Goal: Task Accomplishment & Management: Complete application form

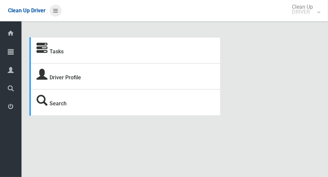
click at [58, 11] on icon at bounding box center [55, 10] width 5 height 11
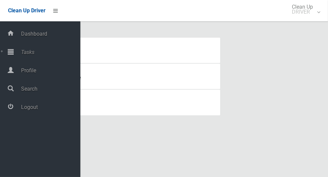
click at [34, 51] on span "Tasks" at bounding box center [49, 52] width 61 height 6
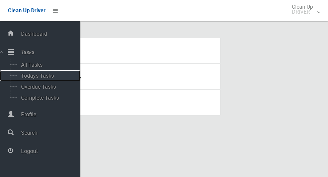
click at [43, 74] on span "Todays Tasks" at bounding box center [46, 76] width 55 height 6
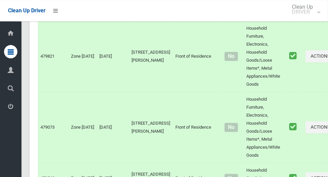
scroll to position [3856, 0]
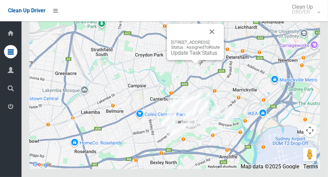
click at [220, 40] on button "Close" at bounding box center [212, 32] width 16 height 16
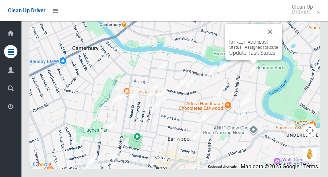
click at [278, 40] on button "Close" at bounding box center [270, 32] width 16 height 16
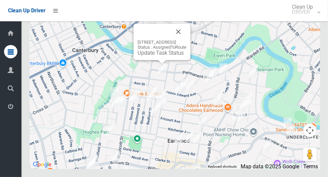
click at [186, 40] on button "Close" at bounding box center [178, 32] width 16 height 16
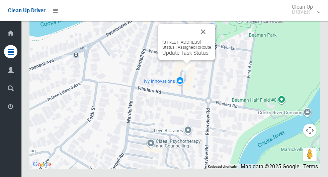
click at [211, 40] on button "Close" at bounding box center [203, 32] width 16 height 16
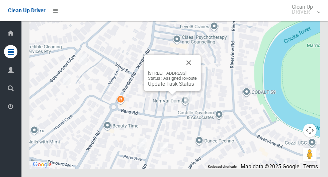
click at [197, 71] on button "Close" at bounding box center [188, 63] width 16 height 16
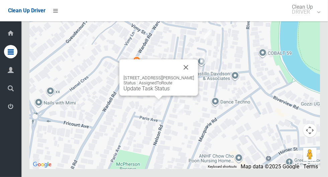
click at [186, 76] on button "Close" at bounding box center [186, 67] width 16 height 16
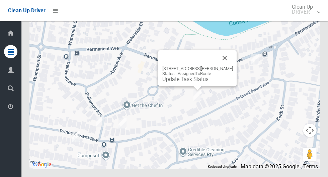
click at [233, 66] on button "Close" at bounding box center [225, 58] width 16 height 16
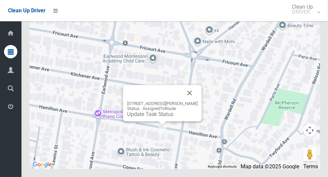
click at [202, 112] on div "24 Hamilton Avenue, EARLWOOD NSW 2206 Status : AssignedToRoute Update Task Stat…" at bounding box center [162, 103] width 79 height 36
click at [195, 101] on button "Close" at bounding box center [189, 93] width 16 height 16
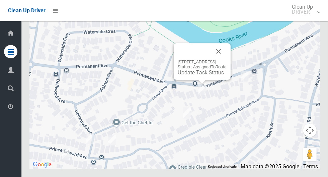
click at [226, 59] on button "Close" at bounding box center [218, 51] width 16 height 16
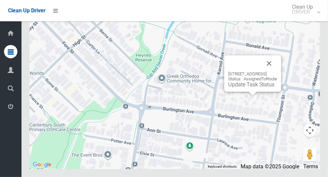
click at [277, 72] on button "Close" at bounding box center [269, 63] width 16 height 16
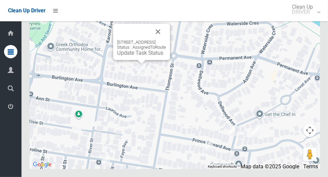
scroll to position [3856, 0]
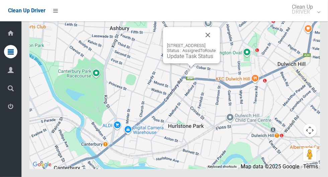
click at [167, 59] on link "Update Task Status" at bounding box center [190, 56] width 46 height 6
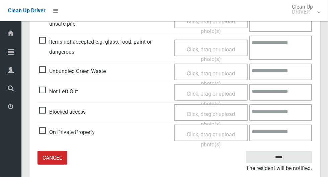
scroll to position [228, 0]
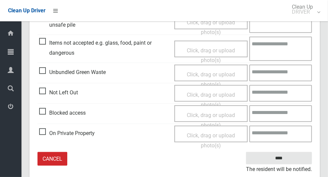
click at [41, 108] on span "Blocked access" at bounding box center [62, 113] width 46 height 10
click at [198, 116] on span "Click, drag or upload photo(s)" at bounding box center [210, 120] width 48 height 16
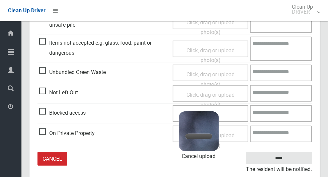
click at [283, 113] on textarea at bounding box center [281, 114] width 62 height 17
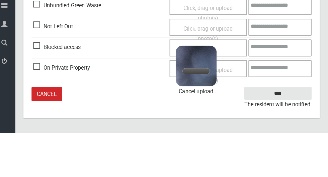
scroll to position [248, 0]
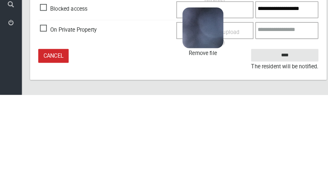
type textarea "**********"
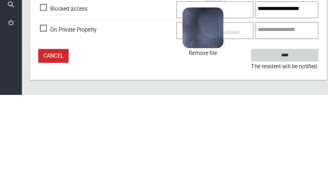
click at [292, 137] on input "****" at bounding box center [279, 138] width 66 height 12
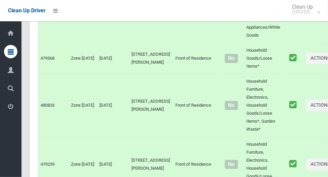
scroll to position [3706, 0]
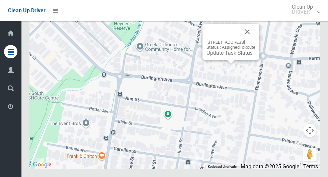
click at [255, 40] on button "Close" at bounding box center [247, 32] width 16 height 16
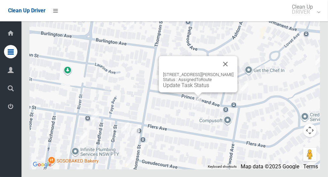
click at [233, 72] on button "Close" at bounding box center [225, 64] width 16 height 16
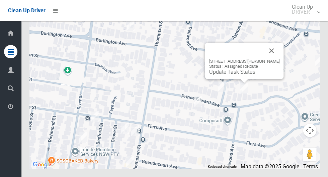
click at [279, 59] on button "Close" at bounding box center [271, 51] width 16 height 16
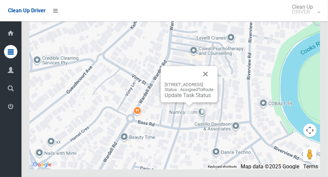
click at [213, 82] on button "Close" at bounding box center [205, 74] width 16 height 16
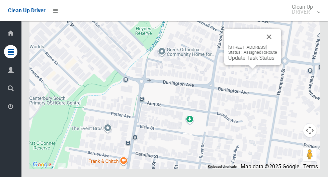
click at [277, 45] on button "Close" at bounding box center [269, 37] width 16 height 16
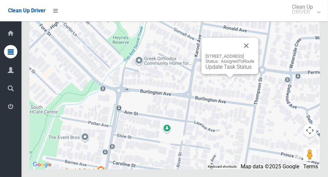
click at [254, 54] on button "Close" at bounding box center [246, 46] width 16 height 16
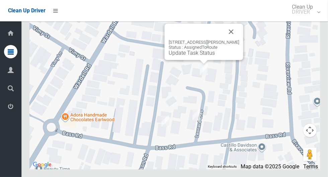
click at [237, 40] on button "Close" at bounding box center [231, 32] width 16 height 16
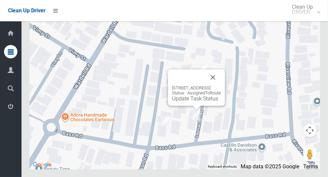
click at [221, 86] on button "Close" at bounding box center [213, 78] width 16 height 16
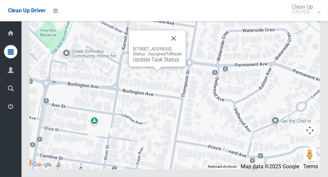
click at [144, 63] on link "Update Task Status" at bounding box center [156, 59] width 46 height 6
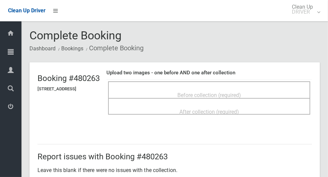
click at [208, 92] on span "Before collection (required)" at bounding box center [209, 95] width 64 height 6
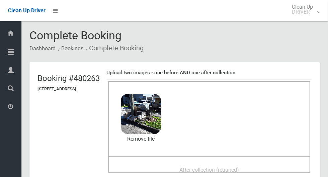
click at [180, 164] on div "After collection (required)" at bounding box center [208, 170] width 187 height 12
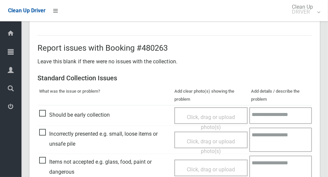
scroll to position [547, 0]
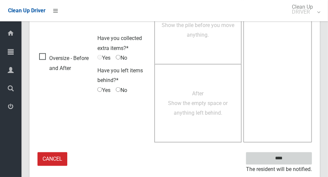
click at [290, 158] on input "****" at bounding box center [279, 159] width 66 height 12
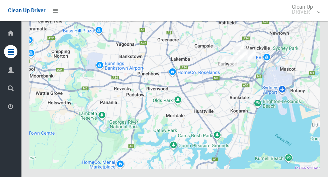
scroll to position [3706, 0]
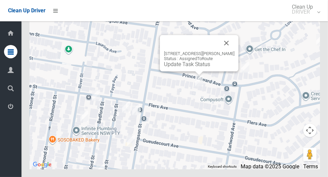
click at [234, 51] on button "Close" at bounding box center [226, 43] width 16 height 16
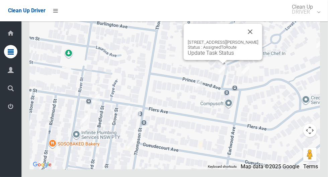
click at [258, 40] on button "Close" at bounding box center [250, 32] width 16 height 16
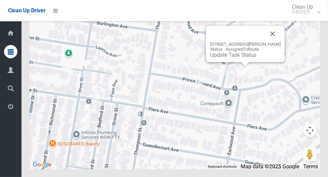
scroll to position [3705, 0]
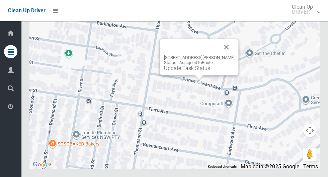
click at [182, 76] on div "116 Prince Edward Avenue, EARLWOOD NSW 2206 Status : AssignedToRoute Update Tas…" at bounding box center [199, 57] width 79 height 36
click at [188, 72] on link "Update Task Status" at bounding box center [187, 68] width 46 height 6
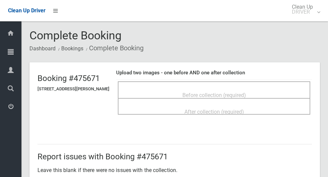
click at [211, 92] on span "Before collection (required)" at bounding box center [214, 95] width 64 height 6
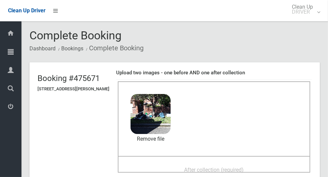
click at [184, 168] on div "After collection (required)" at bounding box center [213, 170] width 177 height 12
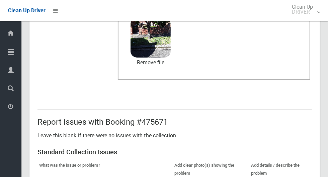
scroll to position [547, 0]
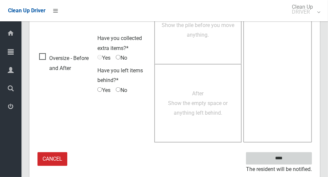
click at [290, 163] on input "****" at bounding box center [279, 159] width 66 height 12
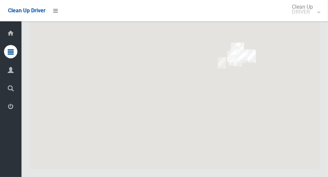
scroll to position [3706, 0]
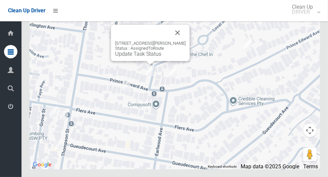
click at [138, 57] on link "Update Task Status" at bounding box center [138, 54] width 46 height 6
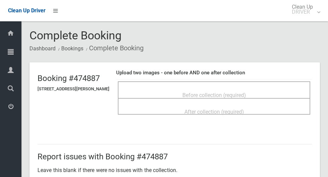
click at [195, 92] on span "Before collection (required)" at bounding box center [214, 95] width 64 height 6
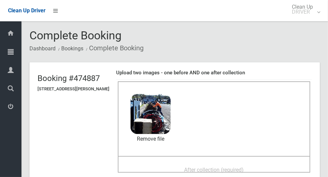
click at [201, 167] on span "After collection (required)" at bounding box center [213, 170] width 59 height 6
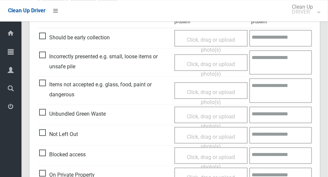
scroll to position [302, 0]
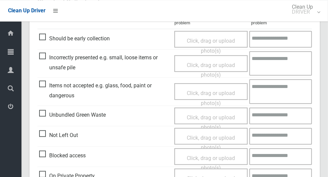
click at [42, 110] on span "Unbundled Green Waste" at bounding box center [72, 115] width 67 height 10
click at [218, 115] on span "Click, drag or upload photo(s)" at bounding box center [210, 122] width 48 height 16
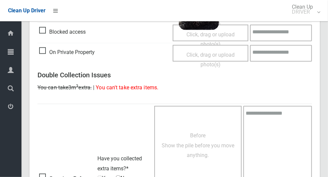
scroll to position [547, 0]
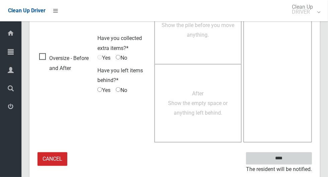
click at [290, 159] on input "****" at bounding box center [279, 159] width 66 height 12
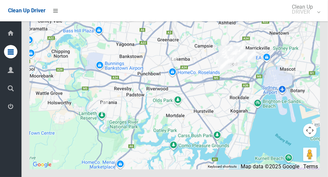
scroll to position [3703, 0]
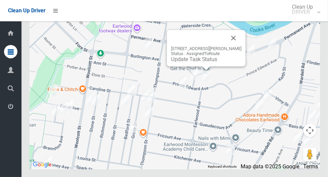
click at [191, 63] on link "Update Task Status" at bounding box center [194, 59] width 46 height 6
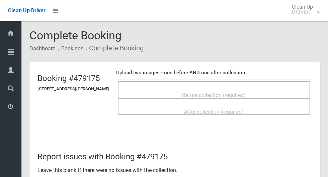
click at [195, 92] on span "Before collection (required)" at bounding box center [214, 95] width 64 height 6
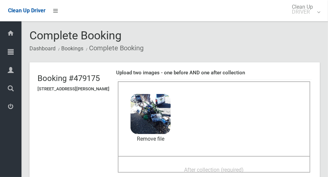
click at [199, 168] on span "After collection (required)" at bounding box center [213, 170] width 59 height 6
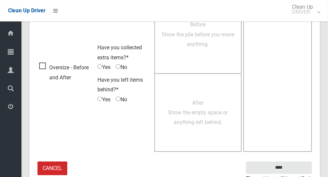
scroll to position [547, 0]
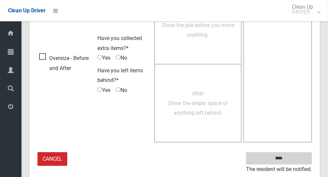
click at [290, 157] on input "****" at bounding box center [279, 159] width 66 height 12
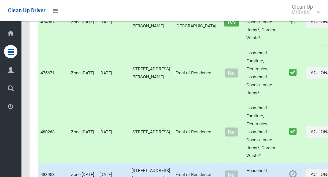
scroll to position [3706, 0]
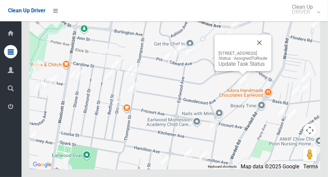
click at [267, 51] on button "Close" at bounding box center [259, 43] width 16 height 16
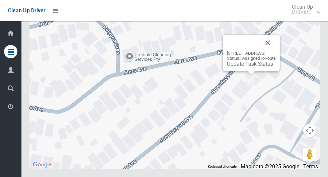
click at [238, 67] on link "Update Task Status" at bounding box center [250, 64] width 46 height 6
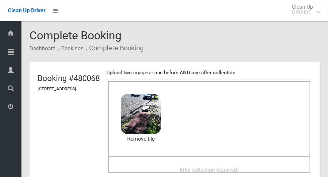
click at [193, 167] on span "After collection (required)" at bounding box center [208, 170] width 59 height 6
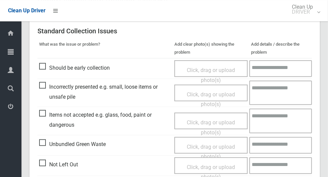
scroll to position [547, 0]
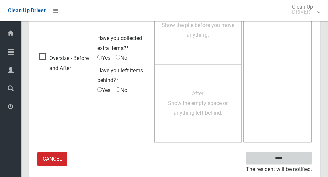
click at [289, 157] on input "****" at bounding box center [279, 159] width 66 height 12
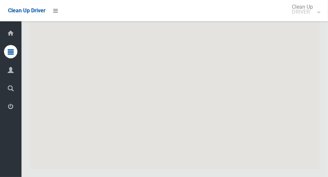
scroll to position [3706, 0]
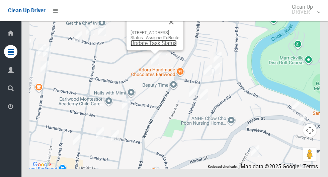
click at [144, 46] on link "Update Task Status" at bounding box center [153, 43] width 46 height 6
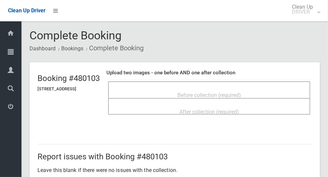
click at [174, 92] on div "Before collection (required)" at bounding box center [208, 95] width 187 height 12
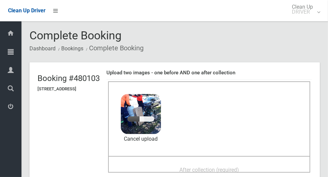
click at [209, 167] on span "After collection (required)" at bounding box center [208, 170] width 59 height 6
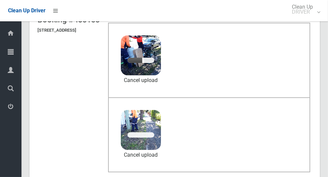
scroll to position [59, 0]
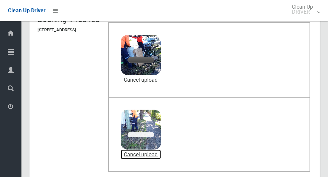
click at [161, 154] on link "Cancel upload" at bounding box center [141, 155] width 40 height 10
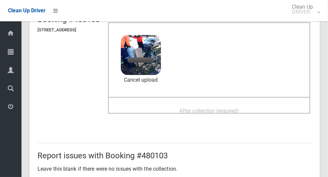
click at [194, 108] on span "After collection (required)" at bounding box center [208, 111] width 59 height 6
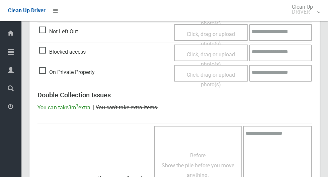
scroll to position [547, 0]
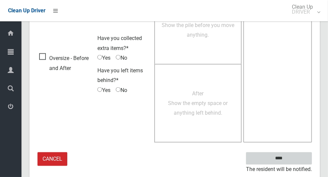
click at [290, 163] on input "****" at bounding box center [279, 159] width 66 height 12
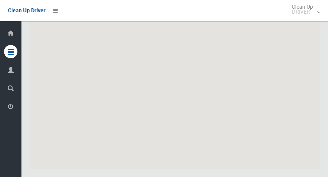
scroll to position [3706, 0]
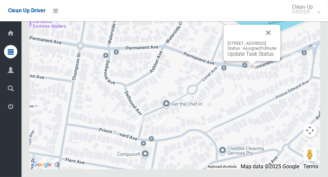
click at [276, 41] on button "Close" at bounding box center [268, 33] width 16 height 16
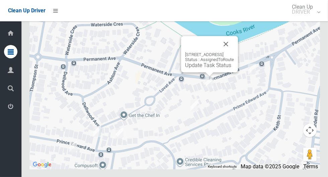
click at [234, 52] on button "Close" at bounding box center [226, 44] width 16 height 16
click at [200, 69] on link "Update Task Status" at bounding box center [208, 65] width 46 height 6
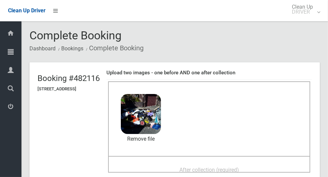
click at [185, 169] on div "After collection (required)" at bounding box center [208, 170] width 187 height 12
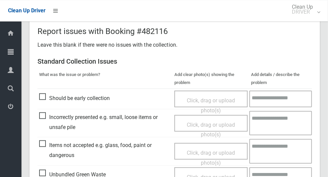
scroll to position [547, 0]
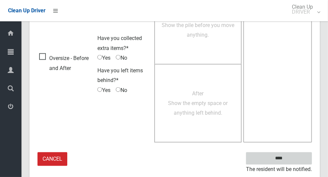
click at [290, 161] on input "****" at bounding box center [279, 159] width 66 height 12
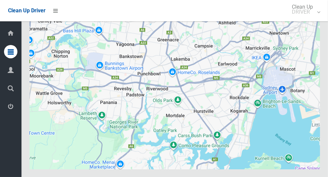
scroll to position [3706, 0]
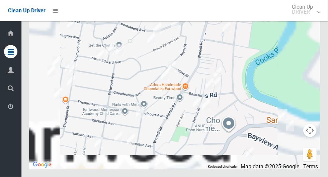
click at [178, 40] on div at bounding box center [174, 85] width 290 height 167
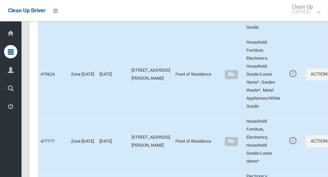
scroll to position [0, 0]
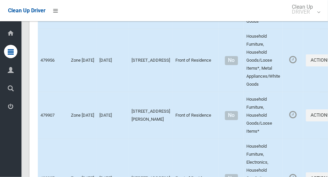
scroll to position [3706, 0]
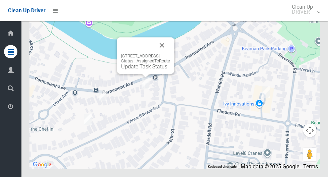
click at [132, 70] on link "Update Task Status" at bounding box center [144, 67] width 46 height 6
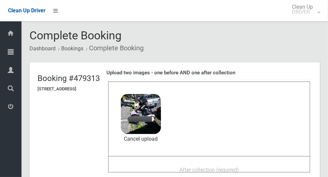
click at [176, 165] on div "After collection (required)" at bounding box center [208, 170] width 187 height 12
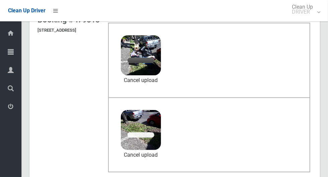
scroll to position [60, 0]
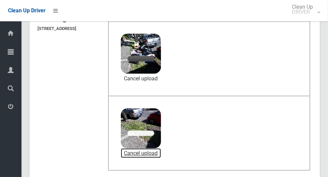
click at [161, 151] on link "Cancel upload" at bounding box center [141, 154] width 40 height 10
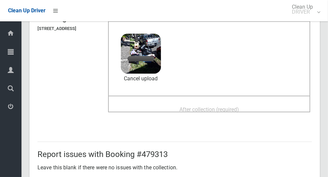
click at [207, 107] on span "After collection (required)" at bounding box center [208, 110] width 59 height 6
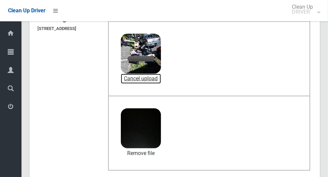
click at [161, 78] on link "Cancel upload" at bounding box center [141, 79] width 40 height 10
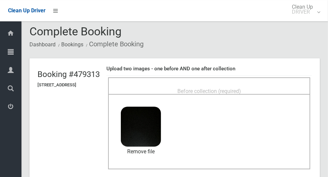
scroll to position [7, 0]
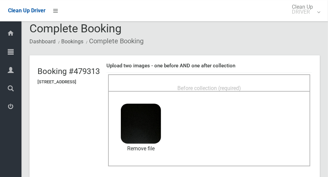
click at [216, 85] on span "Before collection (required)" at bounding box center [209, 88] width 64 height 6
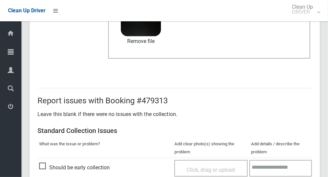
scroll to position [547, 0]
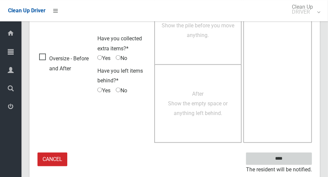
click at [290, 158] on input "****" at bounding box center [279, 159] width 66 height 12
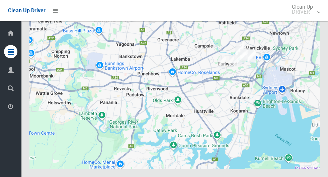
scroll to position [3706, 0]
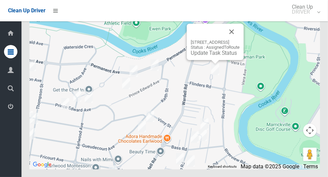
click at [239, 40] on button "Close" at bounding box center [231, 32] width 16 height 16
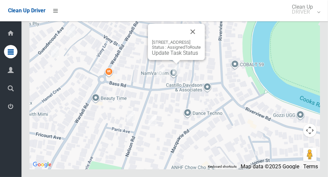
click at [201, 40] on button "Close" at bounding box center [192, 32] width 16 height 16
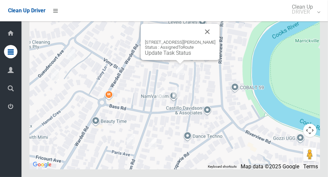
click at [213, 40] on button "Close" at bounding box center [207, 32] width 16 height 16
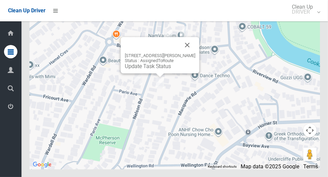
click at [186, 53] on button "Close" at bounding box center [187, 45] width 16 height 16
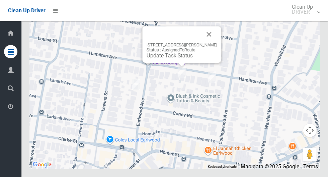
click at [214, 42] on button "Close" at bounding box center [209, 34] width 16 height 16
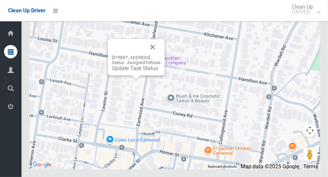
click at [160, 55] on button "Close" at bounding box center [152, 47] width 16 height 16
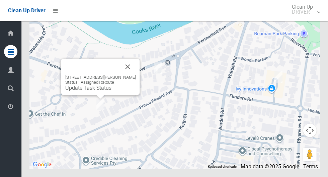
click at [81, 91] on link "Update Task Status" at bounding box center [88, 88] width 46 height 6
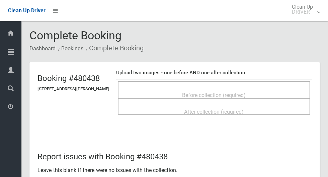
click at [218, 95] on span "Before collection (required)" at bounding box center [214, 95] width 64 height 6
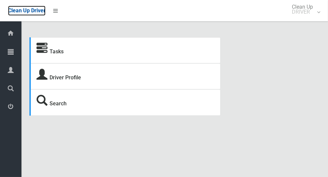
click at [24, 13] on span "Clean Up Driver" at bounding box center [26, 10] width 37 height 6
click at [55, 10] on icon at bounding box center [55, 10] width 5 height 11
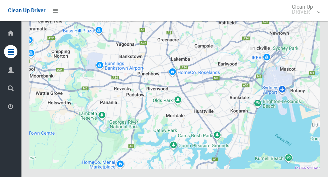
scroll to position [3706, 0]
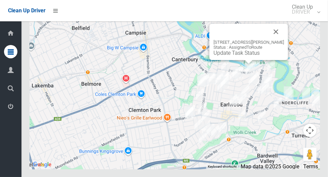
click at [234, 56] on link "Update Task Status" at bounding box center [236, 53] width 46 height 6
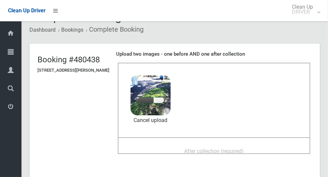
scroll to position [51, 0]
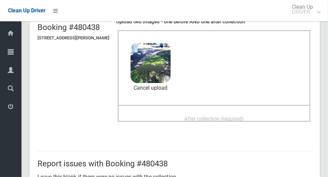
click at [213, 116] on span "After collection (required)" at bounding box center [213, 119] width 59 height 6
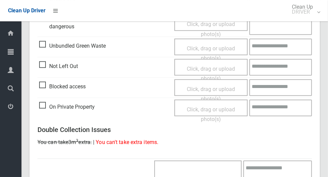
scroll to position [547, 0]
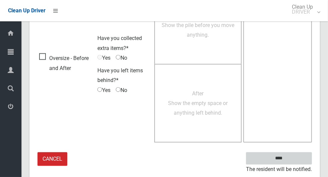
click at [292, 158] on input "****" at bounding box center [279, 159] width 66 height 12
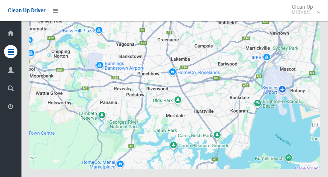
scroll to position [3706, 0]
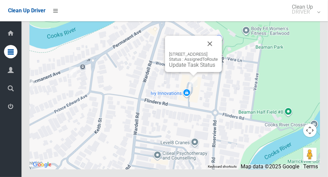
click at [218, 52] on button "Close" at bounding box center [210, 44] width 16 height 16
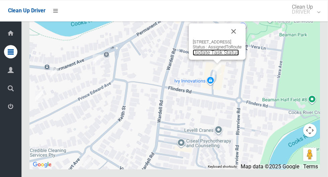
click at [212, 56] on link "Update Task Status" at bounding box center [216, 52] width 46 height 6
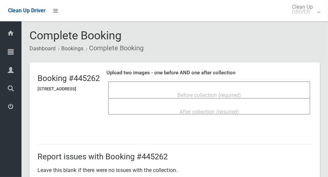
click at [190, 89] on div "Before collection (required)" at bounding box center [208, 95] width 187 height 12
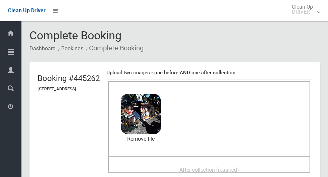
click at [190, 164] on div "After collection (required)" at bounding box center [208, 170] width 187 height 12
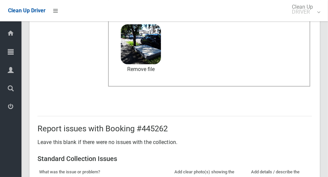
scroll to position [345, 0]
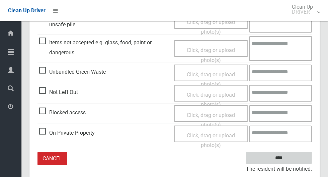
click at [290, 159] on input "****" at bounding box center [279, 158] width 66 height 12
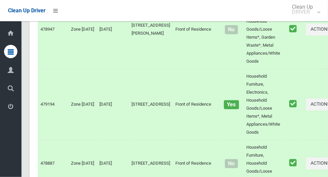
scroll to position [3706, 0]
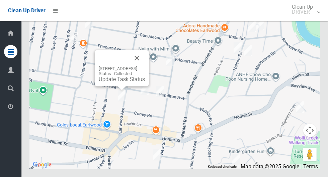
click at [145, 66] on button "Close" at bounding box center [137, 58] width 16 height 16
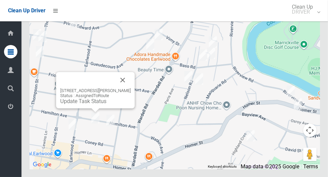
click at [129, 88] on button "Close" at bounding box center [123, 80] width 16 height 16
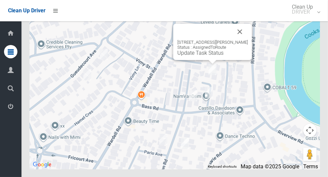
click at [243, 40] on button "Close" at bounding box center [240, 32] width 16 height 16
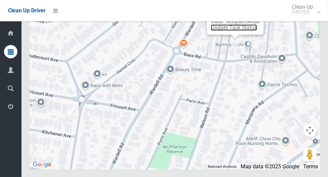
click at [227, 31] on link "Update Task Status" at bounding box center [234, 27] width 46 height 6
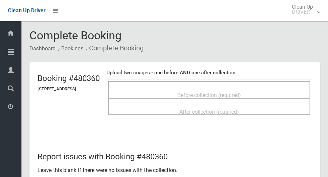
click at [195, 92] on span "Before collection (required)" at bounding box center [209, 95] width 64 height 6
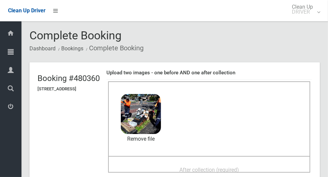
click at [186, 168] on span "After collection (required)" at bounding box center [208, 170] width 59 height 6
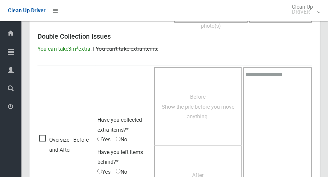
scroll to position [547, 0]
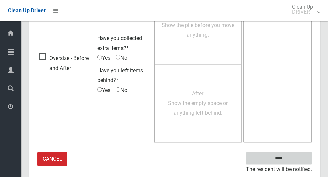
click at [294, 159] on input "****" at bounding box center [279, 159] width 66 height 12
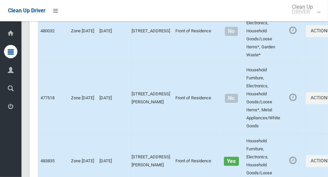
scroll to position [3706, 0]
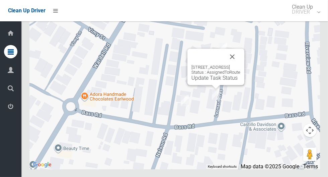
click at [240, 65] on button "Close" at bounding box center [232, 57] width 16 height 16
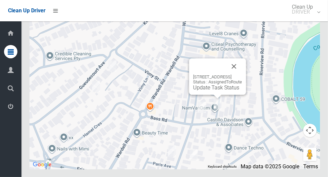
click at [216, 91] on link "Update Task Status" at bounding box center [216, 88] width 46 height 6
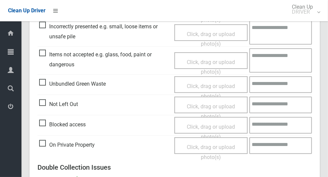
scroll to position [216, 0]
click at [41, 101] on span "Not Left Out" at bounding box center [58, 105] width 39 height 10
click at [203, 106] on span "Click, drag or upload photo(s)" at bounding box center [210, 112] width 48 height 16
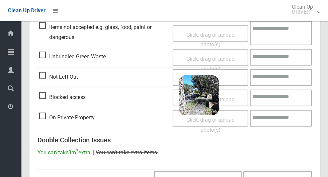
scroll to position [430, 0]
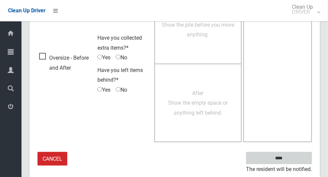
click at [290, 158] on input "****" at bounding box center [279, 158] width 66 height 12
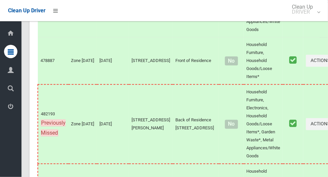
scroll to position [3706, 0]
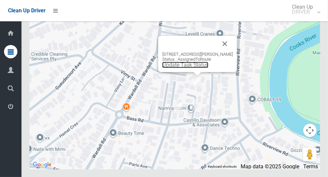
click at [189, 68] on link "Update Task Status" at bounding box center [185, 65] width 46 height 6
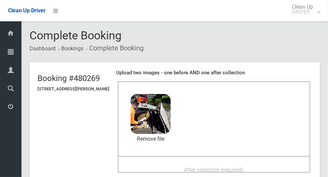
click at [179, 166] on div "After collection (required)" at bounding box center [213, 170] width 177 height 12
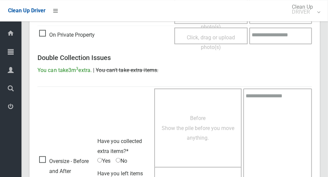
scroll to position [547, 0]
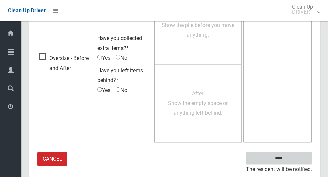
click at [290, 162] on input "****" at bounding box center [279, 159] width 66 height 12
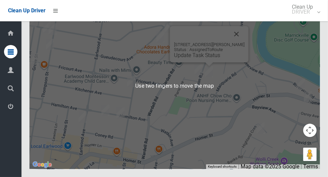
scroll to position [3699, 0]
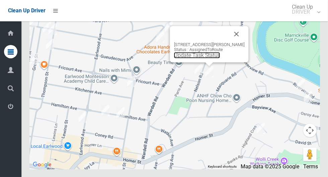
click at [202, 58] on link "Update Task Status" at bounding box center [197, 55] width 46 height 6
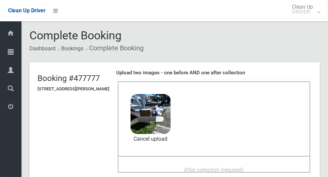
click at [174, 164] on div "After collection (required)" at bounding box center [213, 170] width 177 height 12
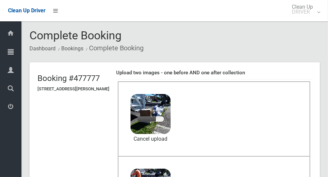
scroll to position [43, 0]
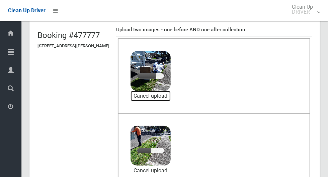
click at [157, 93] on link "Cancel upload" at bounding box center [150, 96] width 40 height 10
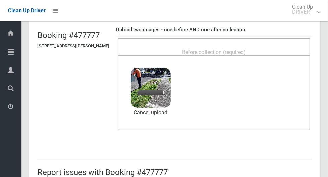
click at [200, 49] on span "Before collection (required)" at bounding box center [214, 52] width 64 height 6
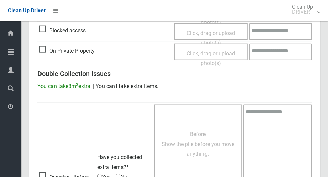
scroll to position [547, 0]
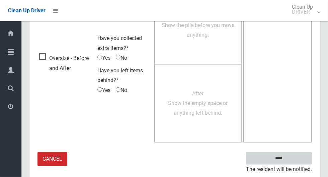
click at [281, 157] on input "****" at bounding box center [279, 159] width 66 height 12
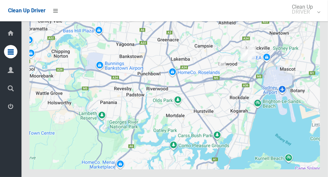
scroll to position [3706, 0]
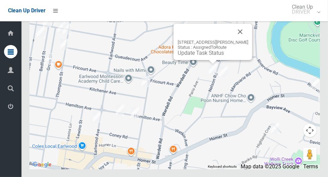
click at [206, 56] on link "Update Task Status" at bounding box center [200, 53] width 46 height 6
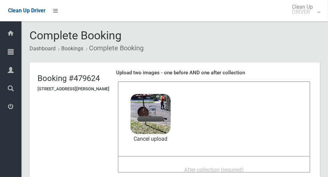
scroll to position [49, 0]
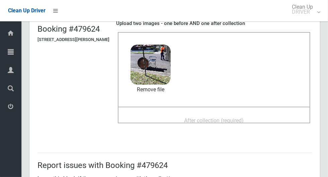
click at [202, 118] on span "After collection (required)" at bounding box center [213, 121] width 59 height 6
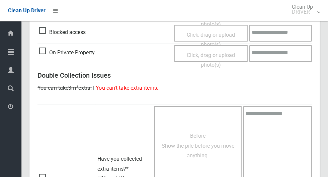
scroll to position [547, 0]
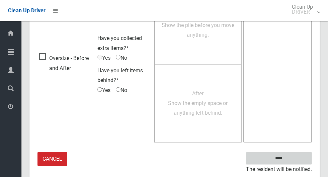
click at [281, 159] on input "****" at bounding box center [279, 159] width 66 height 12
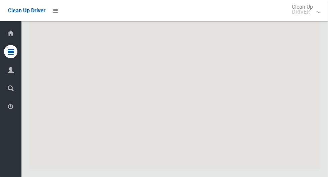
scroll to position [3706, 0]
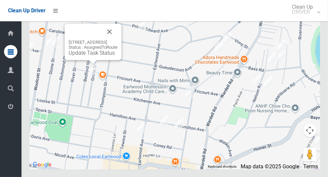
click at [117, 40] on button "Close" at bounding box center [109, 32] width 16 height 16
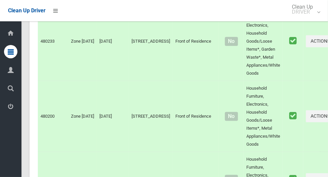
scroll to position [0, 0]
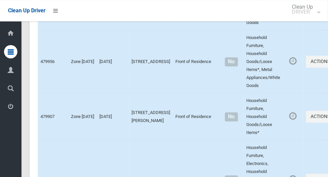
scroll to position [3706, 0]
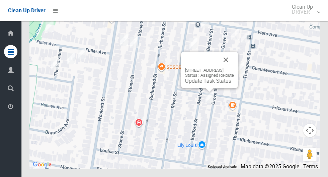
click at [234, 68] on button "Close" at bounding box center [226, 60] width 16 height 16
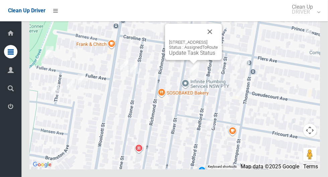
click at [218, 40] on button "Close" at bounding box center [210, 32] width 16 height 16
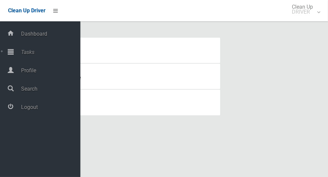
click at [34, 55] on span "Tasks" at bounding box center [49, 52] width 61 height 6
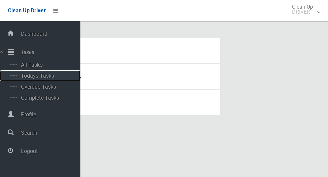
click at [50, 79] on span "Todays Tasks" at bounding box center [46, 76] width 55 height 6
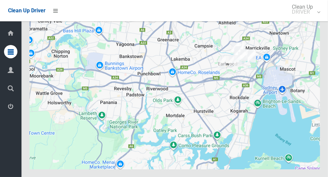
scroll to position [3706, 0]
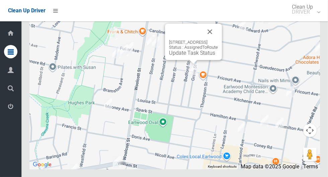
click at [184, 56] on div "[STREET_ADDRESS] Status : AssignedToRoute Update Task Status" at bounding box center [193, 48] width 49 height 16
click at [177, 56] on link "Update Task Status" at bounding box center [192, 53] width 46 height 6
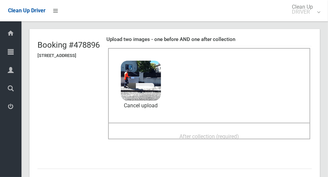
scroll to position [32, 0]
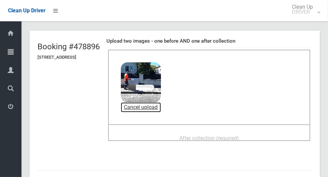
click at [161, 108] on link "Cancel upload" at bounding box center [141, 108] width 40 height 10
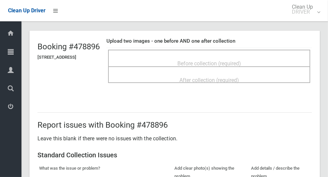
click at [228, 60] on span "Before collection (required)" at bounding box center [209, 63] width 64 height 6
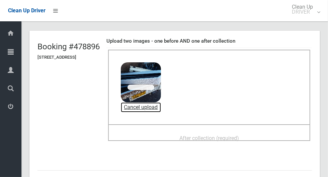
click at [161, 106] on link "Cancel upload" at bounding box center [141, 108] width 40 height 10
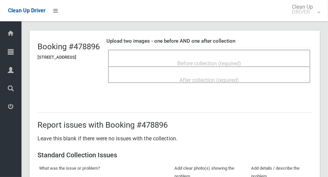
click at [218, 60] on span "Before collection (required)" at bounding box center [209, 63] width 64 height 6
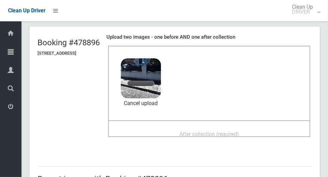
scroll to position [42, 0]
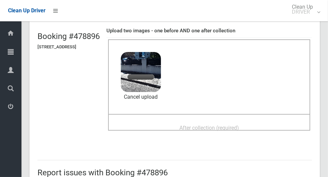
click at [190, 125] on span "After collection (required)" at bounding box center [208, 128] width 59 height 6
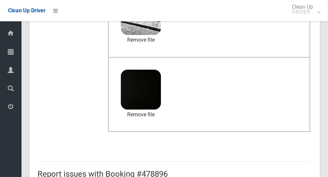
scroll to position [547, 0]
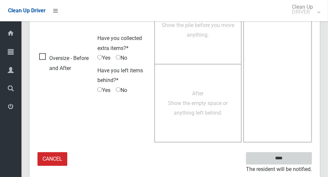
click at [291, 157] on input "****" at bounding box center [279, 159] width 66 height 12
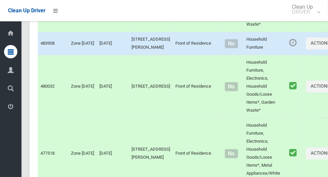
scroll to position [3706, 0]
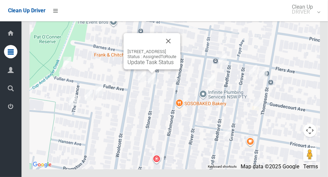
click at [176, 49] on button "Close" at bounding box center [168, 41] width 16 height 16
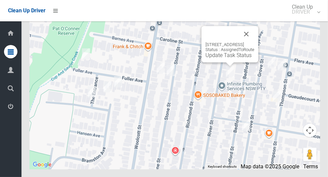
click at [254, 42] on button "Close" at bounding box center [246, 34] width 16 height 16
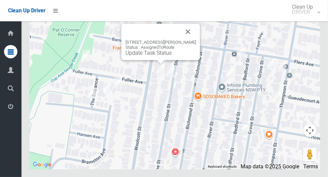
click at [195, 40] on button "Close" at bounding box center [188, 32] width 16 height 16
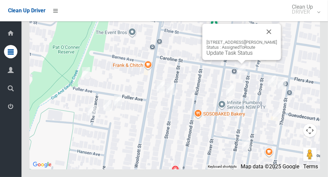
click at [233, 56] on link "Update Task Status" at bounding box center [229, 53] width 46 height 6
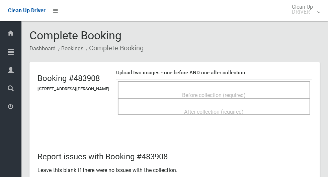
click at [202, 92] on span "Before collection (required)" at bounding box center [214, 95] width 64 height 6
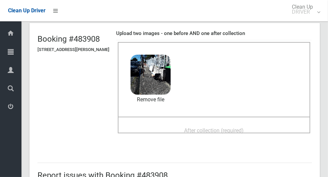
scroll to position [39, 0]
click at [195, 128] on span "After collection (required)" at bounding box center [213, 131] width 59 height 6
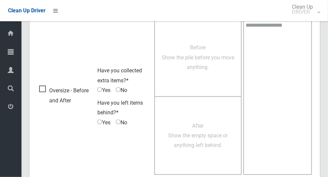
scroll to position [547, 0]
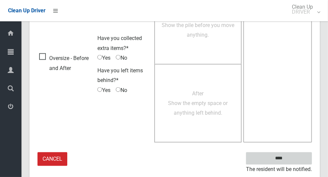
click at [290, 163] on input "****" at bounding box center [279, 159] width 66 height 12
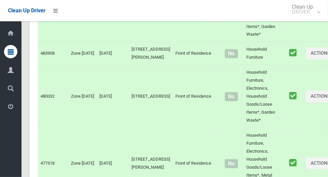
scroll to position [3706, 0]
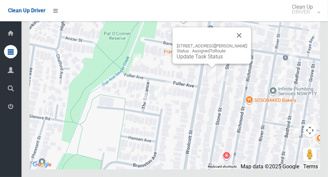
click at [194, 60] on link "Update Task Status" at bounding box center [199, 56] width 46 height 6
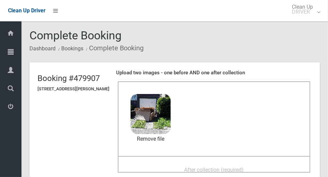
click at [168, 165] on div "After collection (required)" at bounding box center [213, 170] width 177 height 12
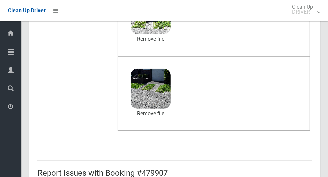
scroll to position [547, 0]
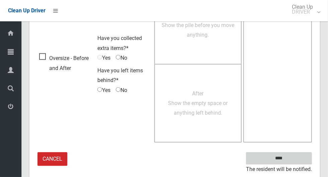
click at [283, 156] on input "****" at bounding box center [279, 159] width 66 height 12
